Goal: Task Accomplishment & Management: Manage account settings

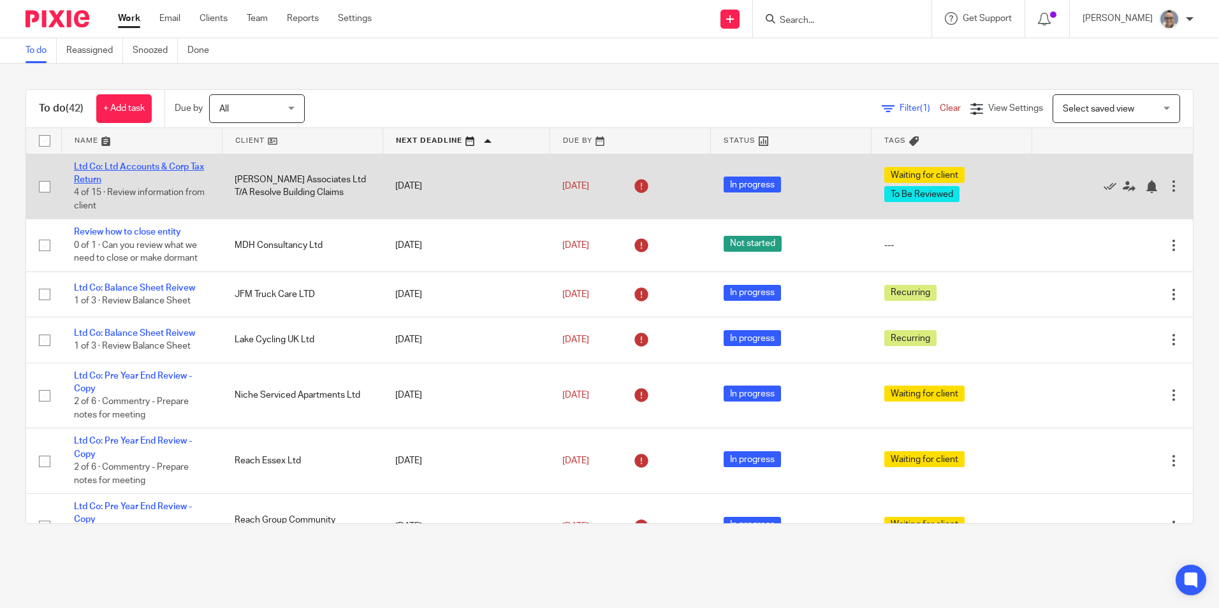
click at [168, 170] on link "Ltd Co: Ltd Accounts & Corp Tax Return" at bounding box center [139, 174] width 130 height 22
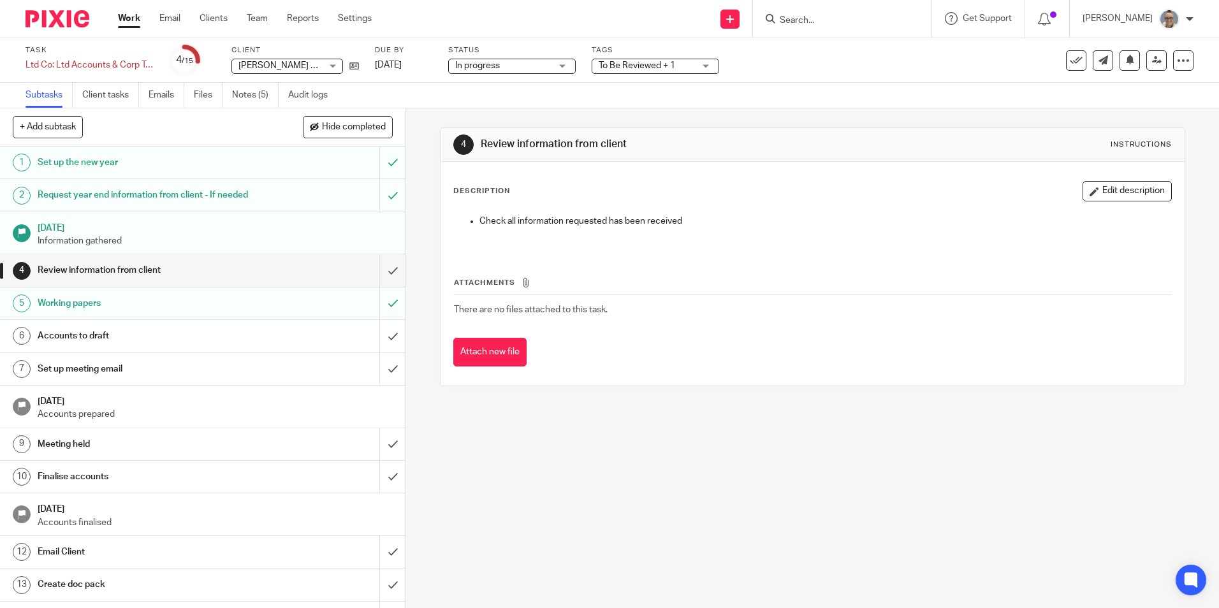
click at [661, 62] on span "To Be Reviewed + 1" at bounding box center [637, 65] width 77 height 9
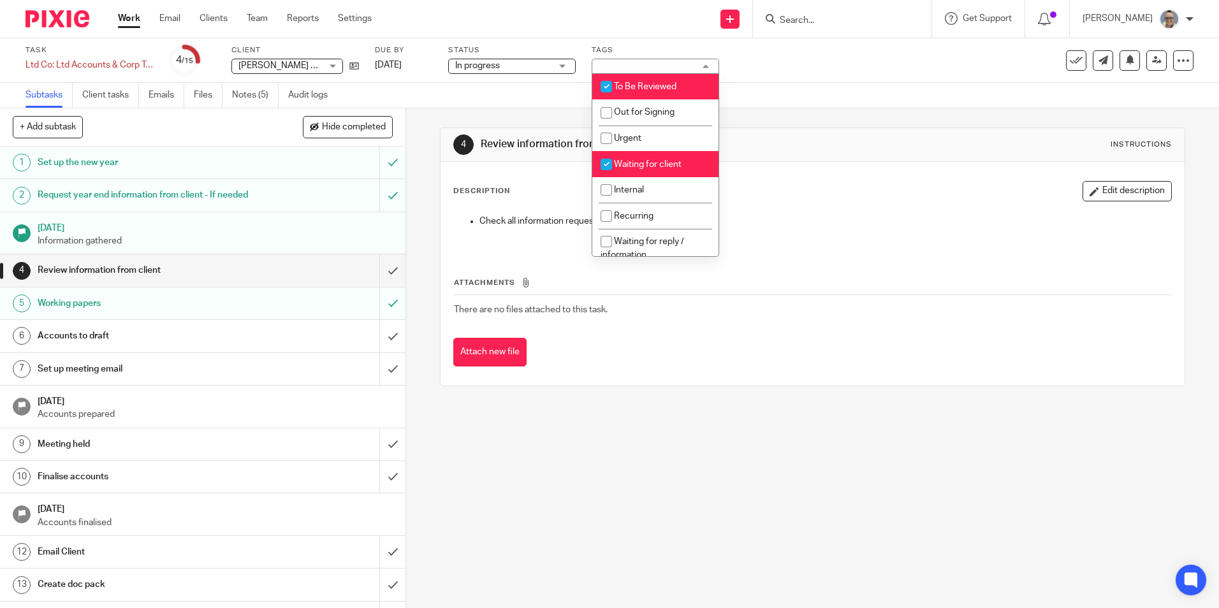
click at [605, 92] on input "checkbox" at bounding box center [606, 87] width 24 height 24
checkbox input "false"
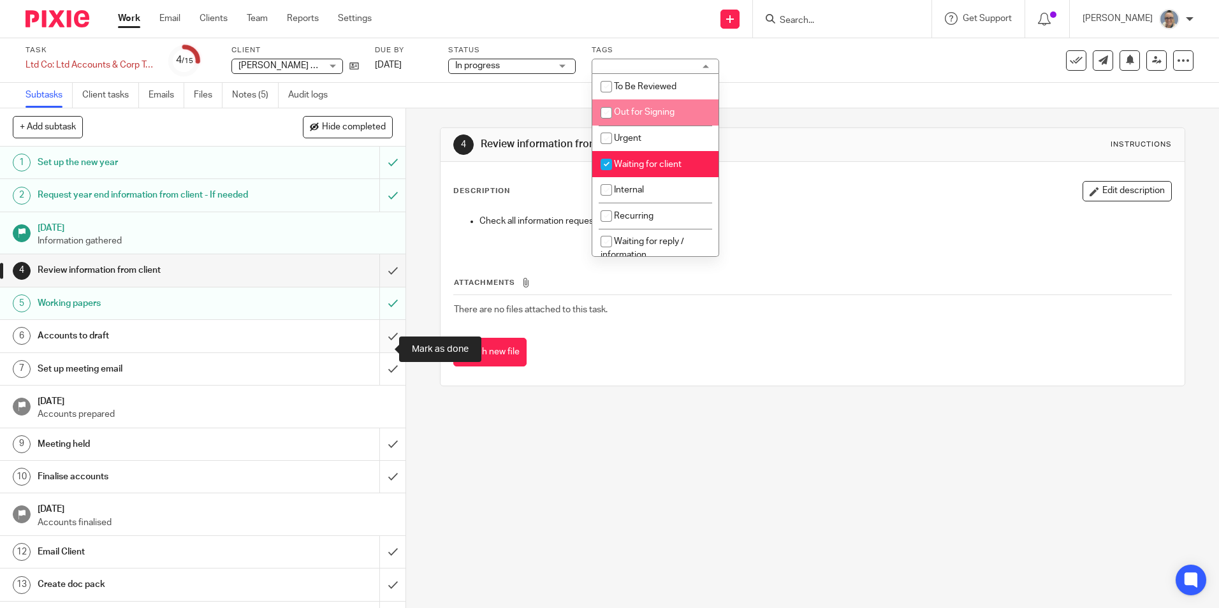
click at [376, 352] on input "submit" at bounding box center [202, 336] width 405 height 32
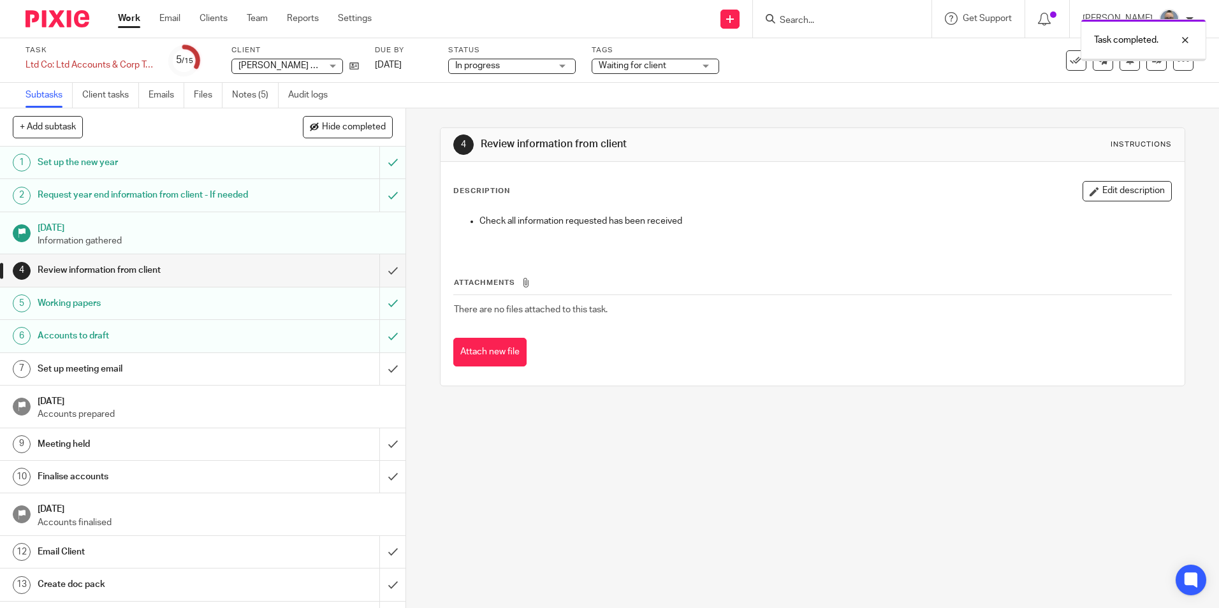
click at [383, 381] on input "submit" at bounding box center [202, 369] width 405 height 32
click at [383, 460] on input "submit" at bounding box center [202, 444] width 405 height 32
click at [388, 493] on input "submit" at bounding box center [202, 477] width 405 height 32
click at [372, 562] on input "submit" at bounding box center [202, 552] width 405 height 32
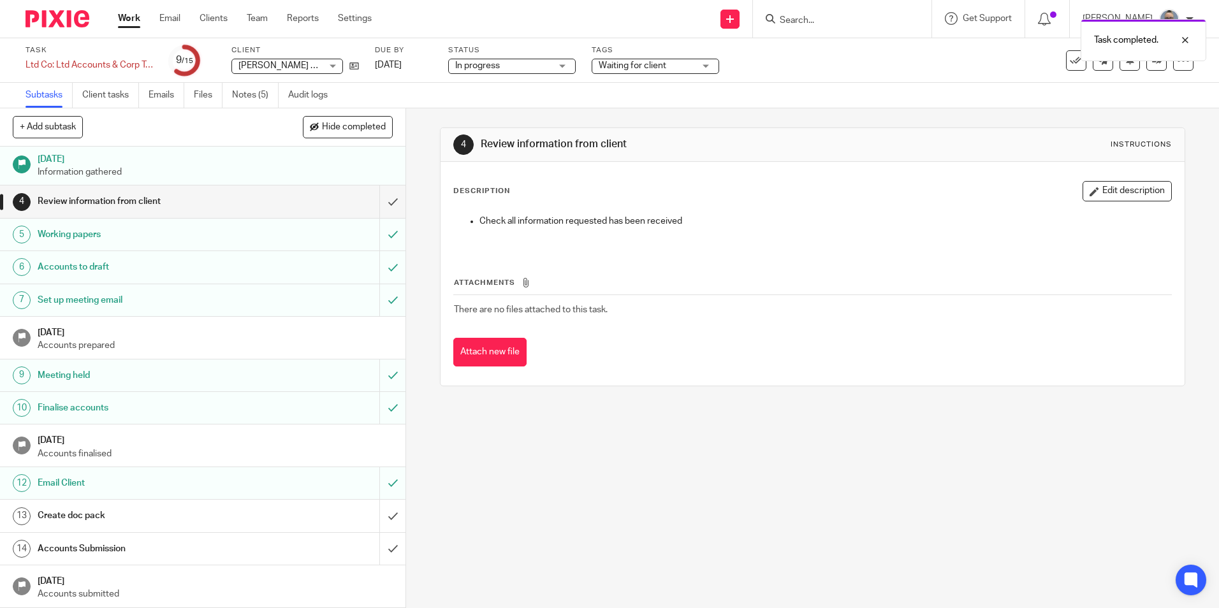
scroll to position [82, 0]
click at [384, 521] on input "submit" at bounding box center [202, 516] width 405 height 32
